Goal: Navigation & Orientation: Find specific page/section

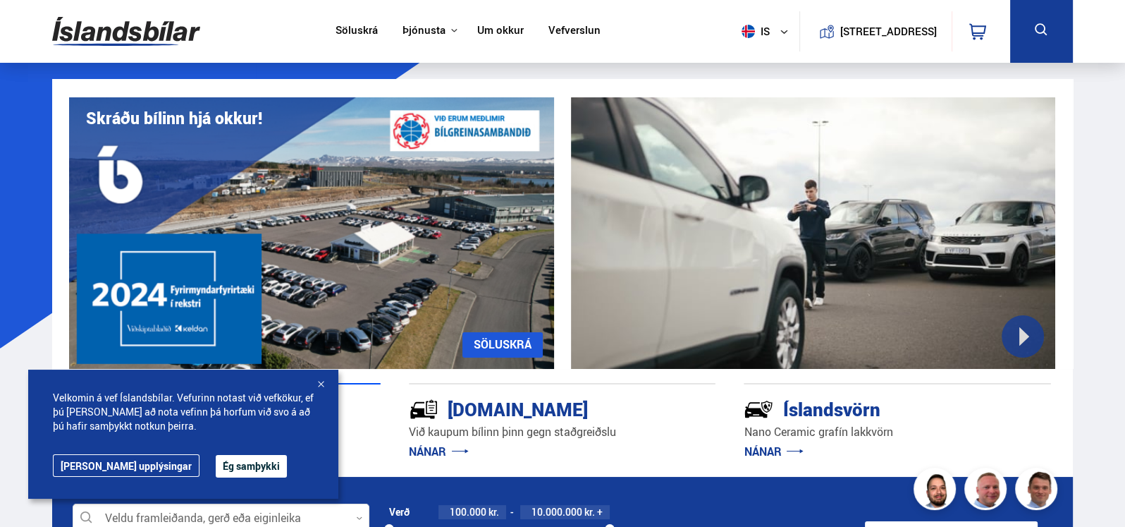
click at [216, 465] on button "Ég samþykki" at bounding box center [251, 466] width 71 height 23
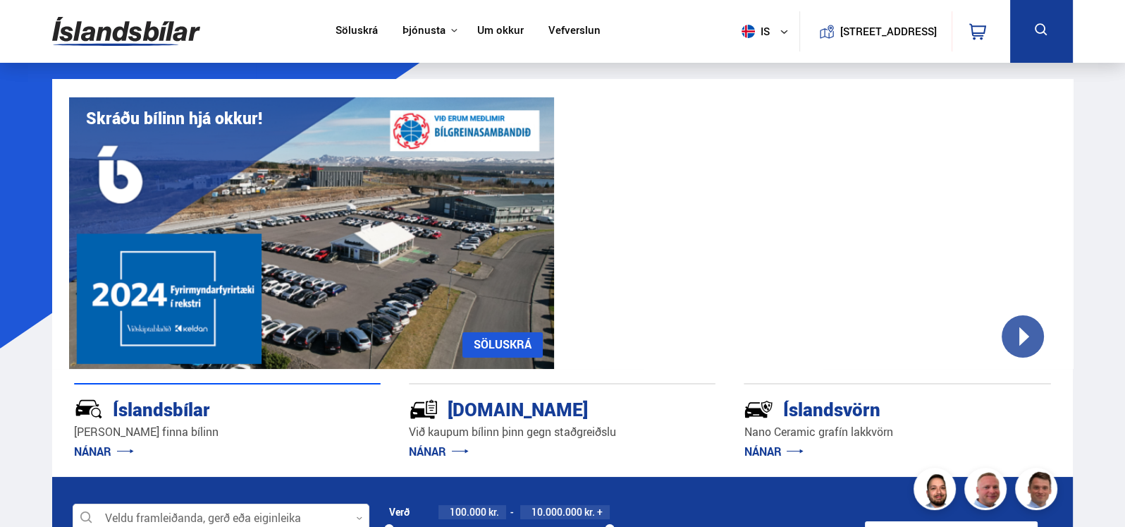
click at [353, 27] on link "Söluskrá" at bounding box center [357, 31] width 42 height 15
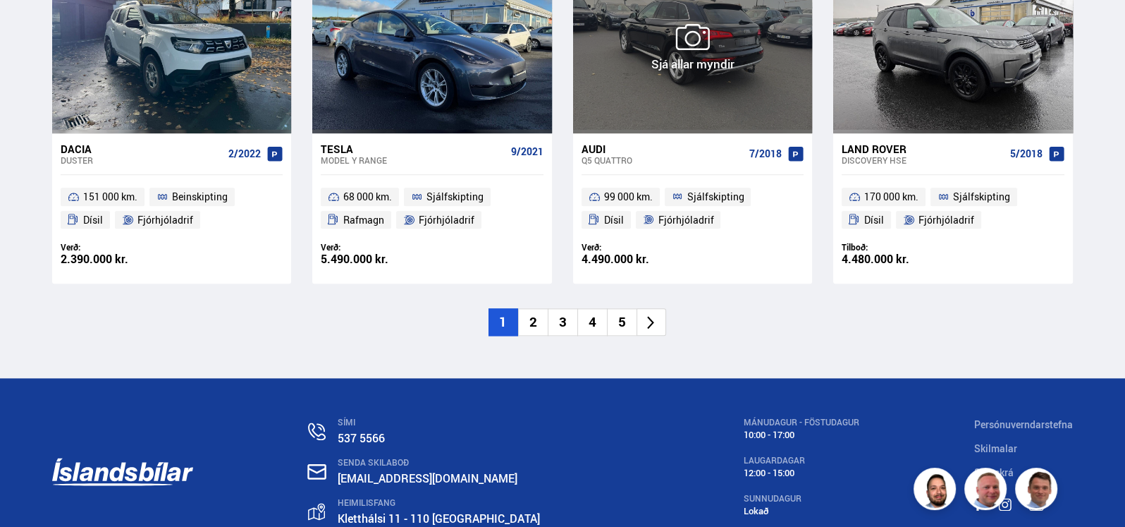
scroll to position [2255, 0]
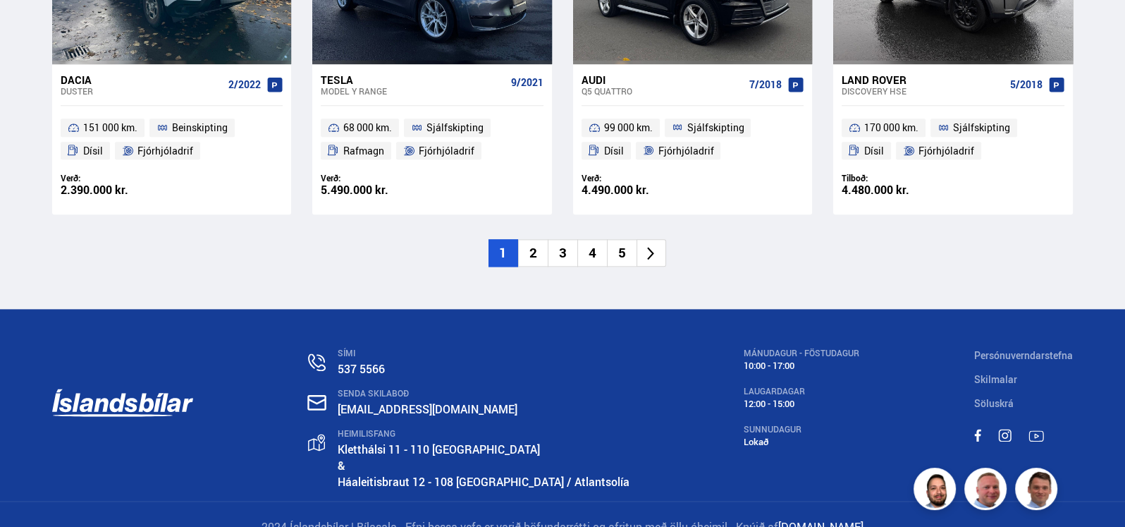
click at [527, 247] on li "2" at bounding box center [533, 252] width 30 height 27
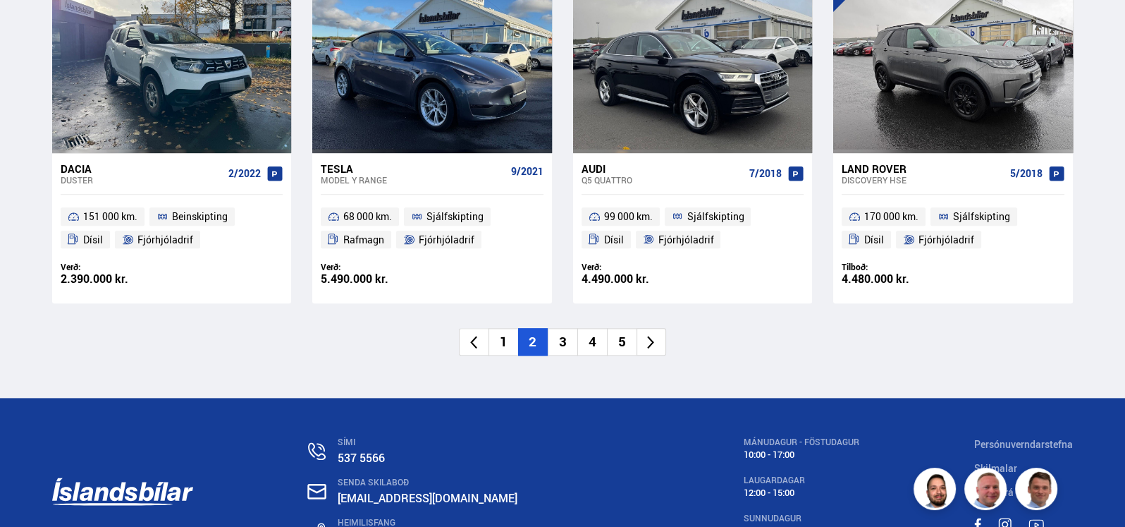
scroll to position [1565, 0]
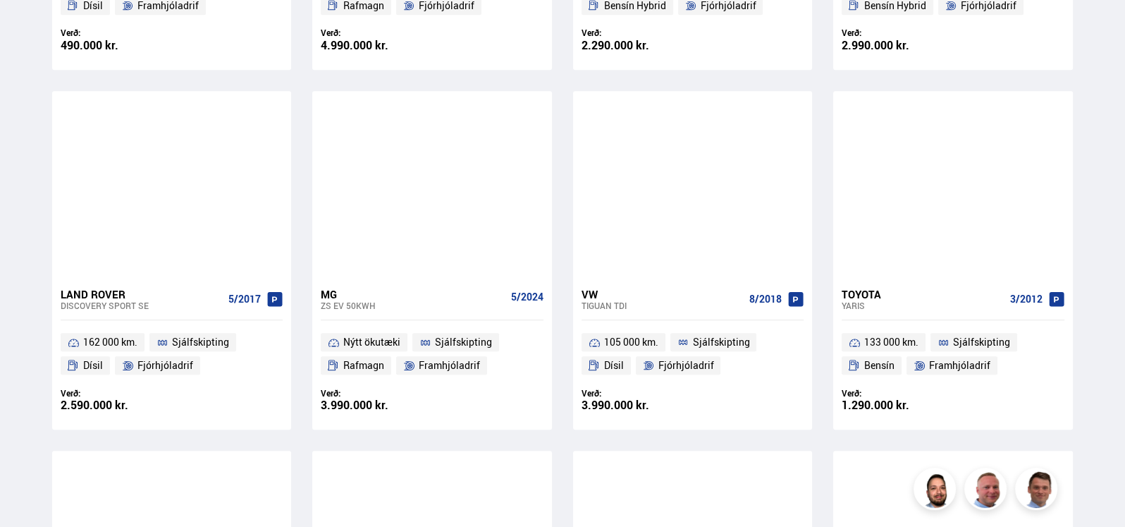
scroll to position [1339, 0]
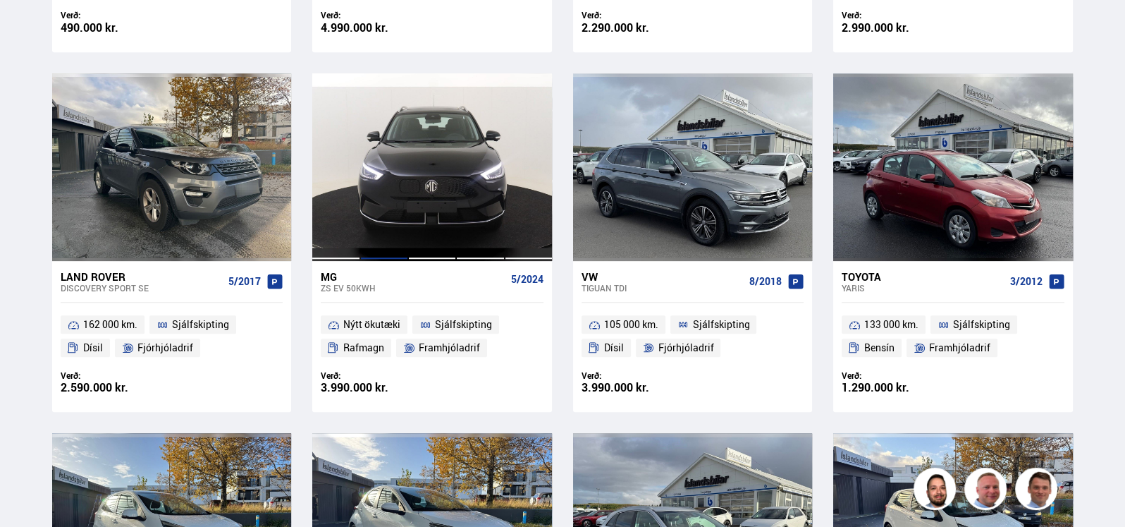
click at [383, 233] on div at bounding box center [384, 167] width 48 height 188
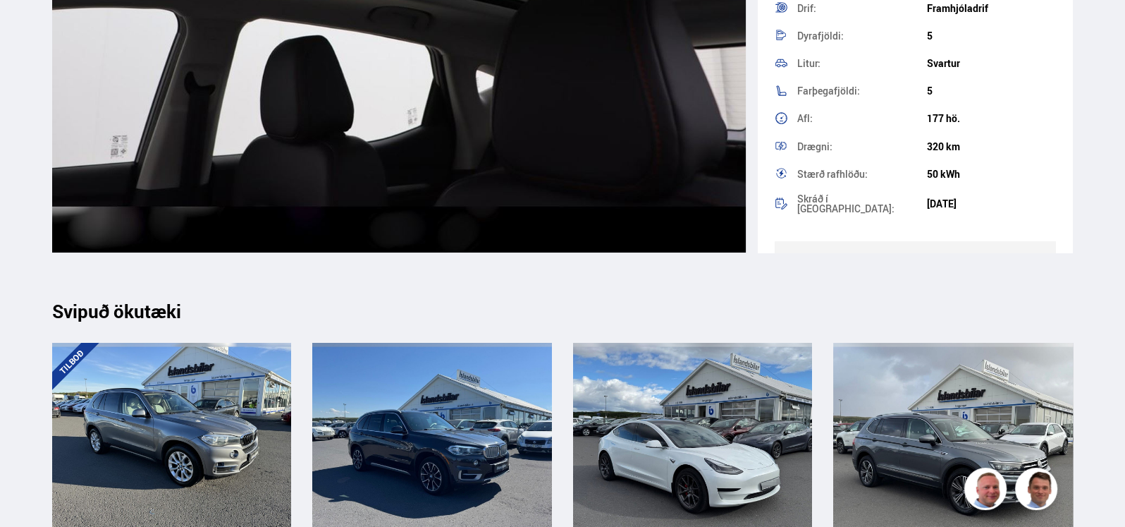
scroll to position [6910, 0]
